Goal: Task Accomplishment & Management: Manage account settings

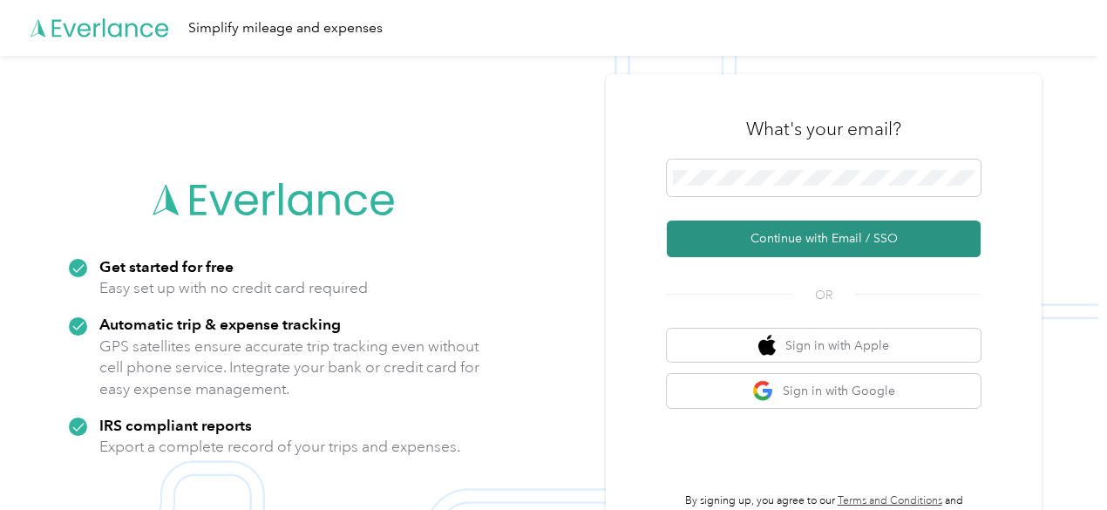
click at [787, 222] on button "Continue with Email / SSO" at bounding box center [824, 239] width 314 height 37
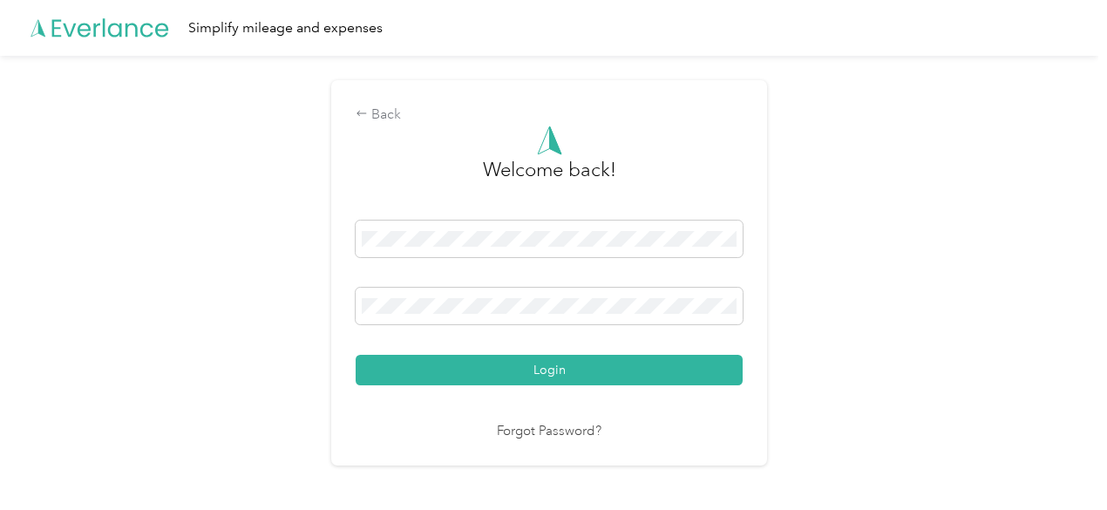
click at [642, 395] on div "Welcome back! Login Forgot Password?" at bounding box center [549, 284] width 387 height 316
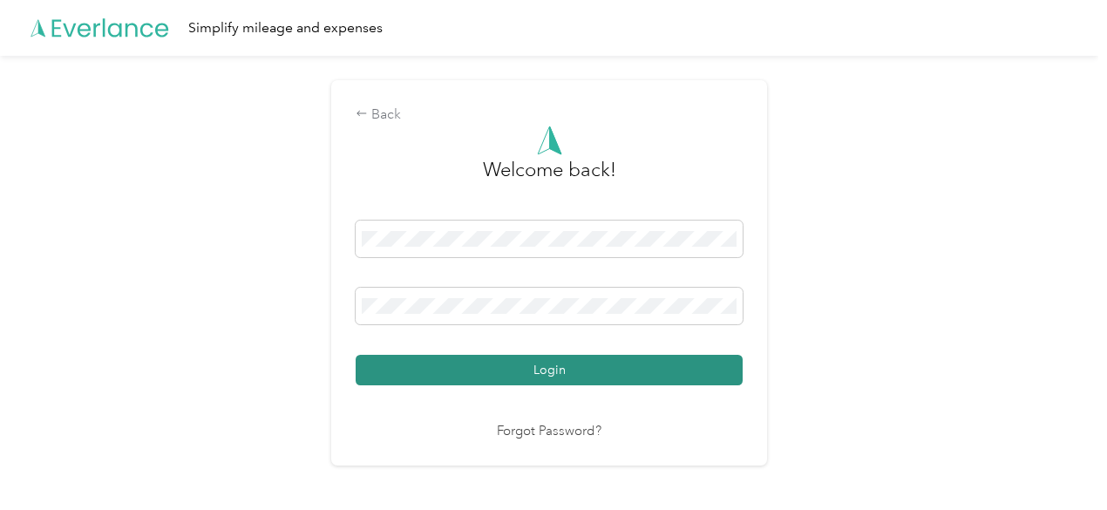
click at [642, 384] on button "Login" at bounding box center [549, 370] width 387 height 31
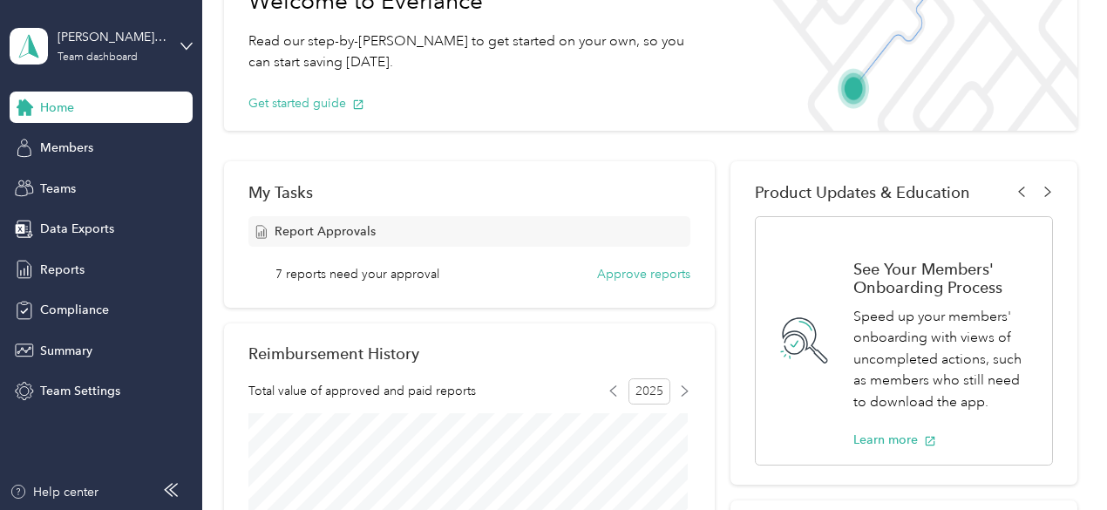
scroll to position [129, 0]
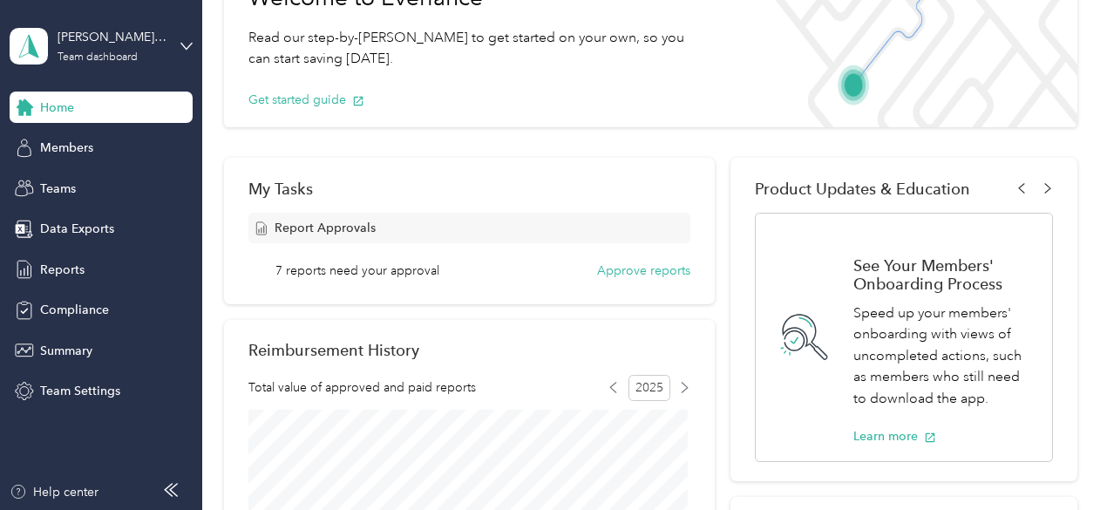
click at [655, 280] on div "My Tasks Report Approvals 7 reports need your approval Approve reports" at bounding box center [470, 231] width 492 height 146
click at [655, 275] on button "Approve reports" at bounding box center [643, 270] width 93 height 18
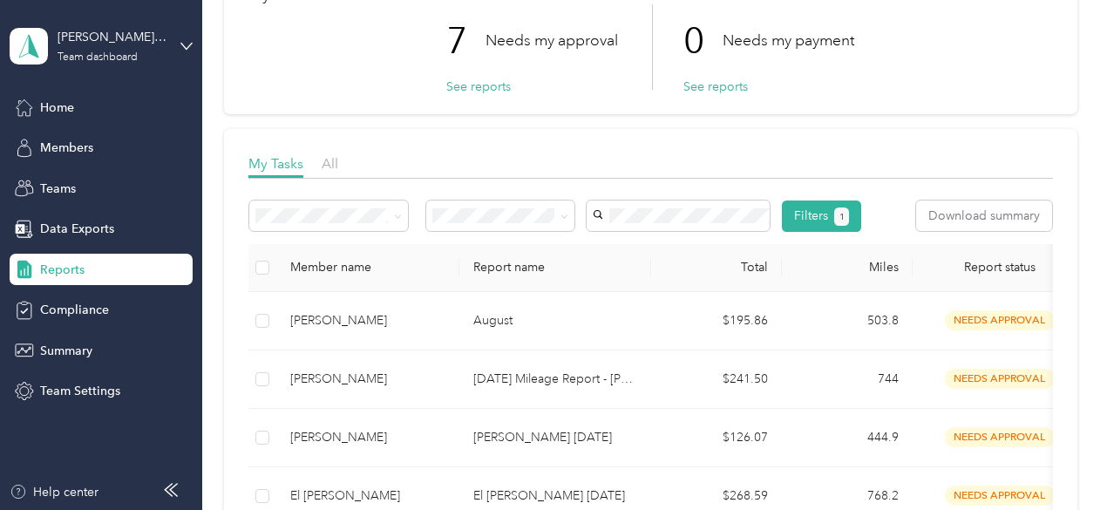
scroll to position [124, 0]
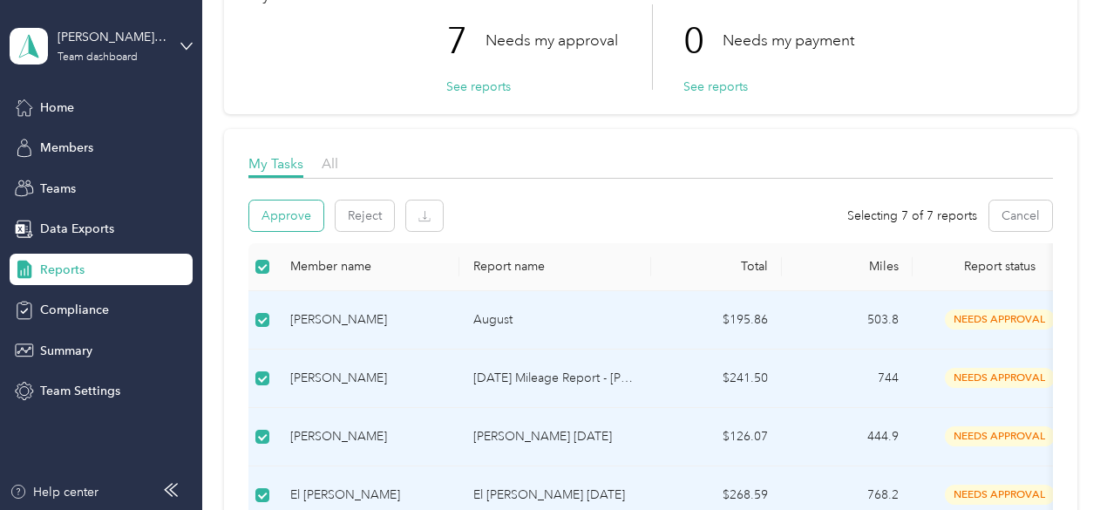
click at [309, 212] on button "Approve" at bounding box center [286, 215] width 74 height 31
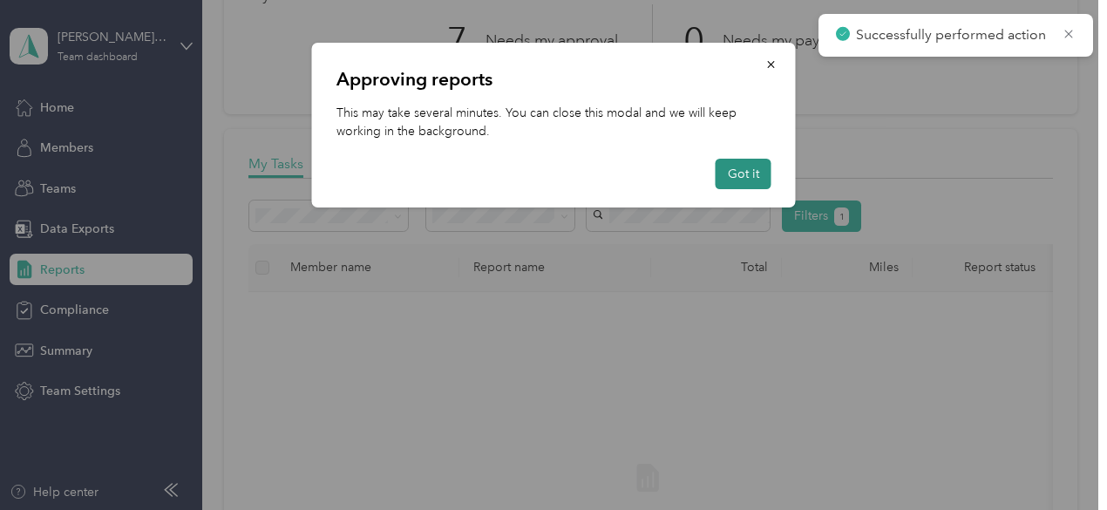
click at [737, 176] on button "Got it" at bounding box center [744, 174] width 56 height 31
